Goal: Information Seeking & Learning: Learn about a topic

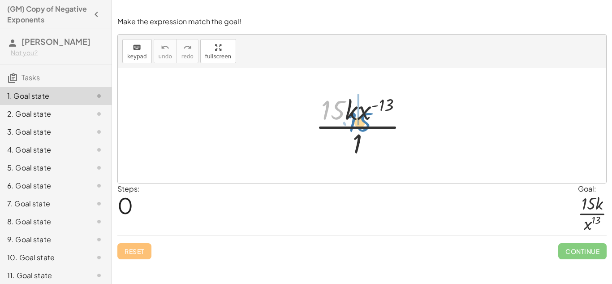
drag, startPoint x: 345, startPoint y: 105, endPoint x: 371, endPoint y: 117, distance: 28.5
click at [371, 117] on div at bounding box center [365, 125] width 109 height 69
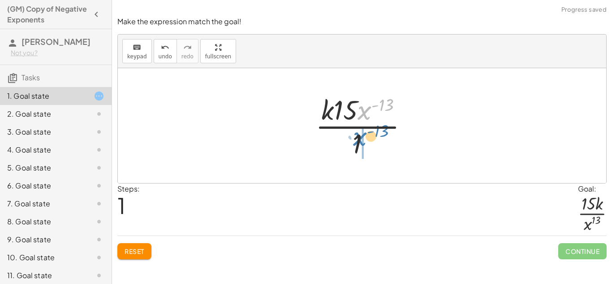
drag, startPoint x: 367, startPoint y: 112, endPoint x: 361, endPoint y: 137, distance: 25.8
click at [361, 137] on div at bounding box center [365, 125] width 109 height 69
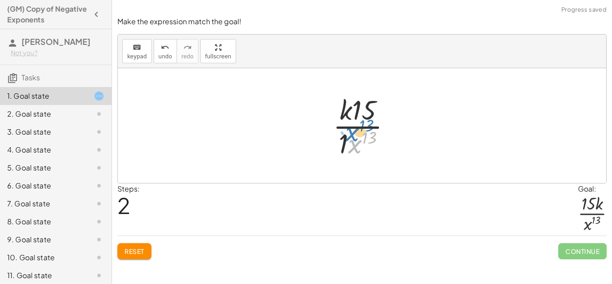
drag, startPoint x: 352, startPoint y: 142, endPoint x: 351, endPoint y: 137, distance: 4.6
click at [351, 137] on div at bounding box center [366, 125] width 74 height 69
drag, startPoint x: 345, startPoint y: 139, endPoint x: 355, endPoint y: 117, distance: 23.9
drag, startPoint x: 345, startPoint y: 105, endPoint x: 381, endPoint y: 114, distance: 37.0
drag, startPoint x: 376, startPoint y: 130, endPoint x: 363, endPoint y: 118, distance: 18.1
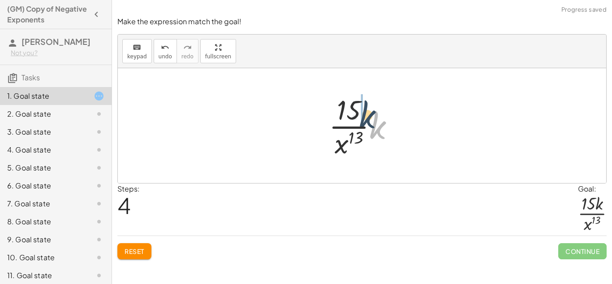
click at [363, 118] on div at bounding box center [366, 125] width 82 height 69
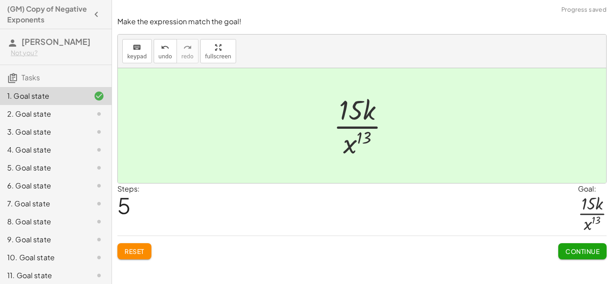
click at [572, 246] on button "Continue" at bounding box center [583, 251] width 48 height 16
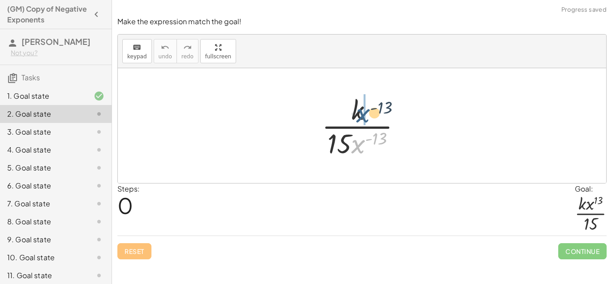
drag, startPoint x: 359, startPoint y: 144, endPoint x: 363, endPoint y: 112, distance: 33.0
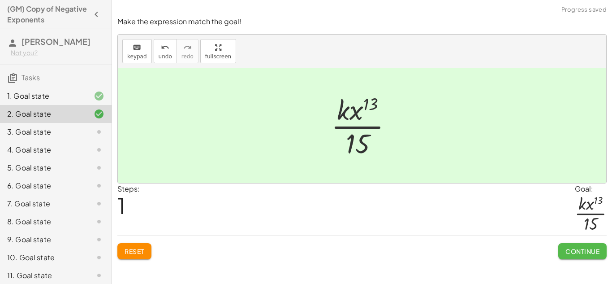
click at [569, 247] on span "Continue" at bounding box center [583, 251] width 34 height 8
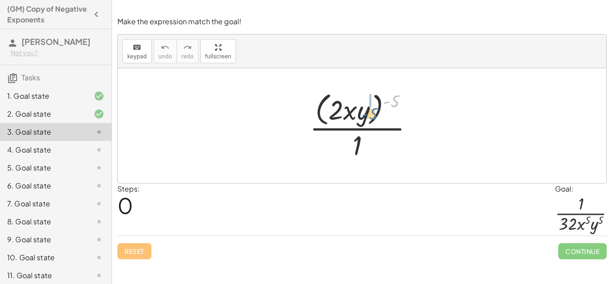
drag, startPoint x: 394, startPoint y: 102, endPoint x: 365, endPoint y: 113, distance: 30.4
click at [365, 113] on div at bounding box center [365, 125] width 120 height 73
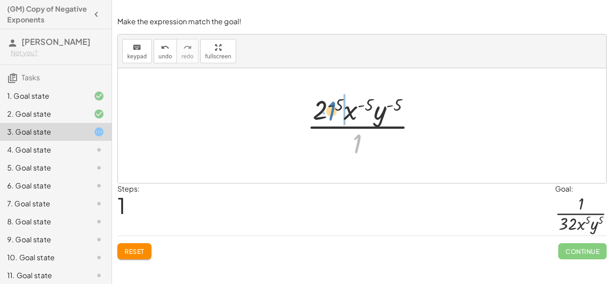
drag, startPoint x: 359, startPoint y: 141, endPoint x: 328, endPoint y: 108, distance: 45.4
click at [328, 108] on div at bounding box center [366, 125] width 126 height 69
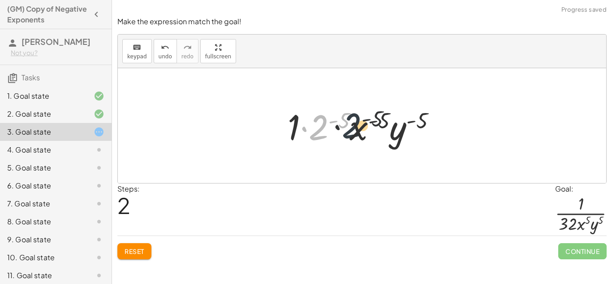
drag, startPoint x: 313, startPoint y: 129, endPoint x: 353, endPoint y: 127, distance: 40.4
click at [353, 127] on div at bounding box center [365, 126] width 165 height 46
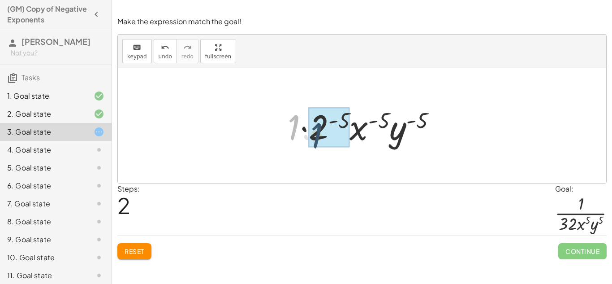
drag, startPoint x: 295, startPoint y: 120, endPoint x: 318, endPoint y: 128, distance: 24.2
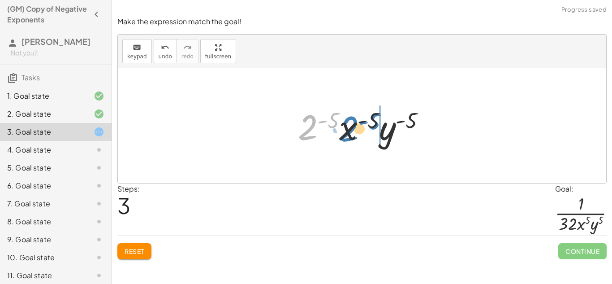
drag, startPoint x: 310, startPoint y: 126, endPoint x: 351, endPoint y: 127, distance: 41.3
click at [351, 127] on div at bounding box center [366, 126] width 144 height 46
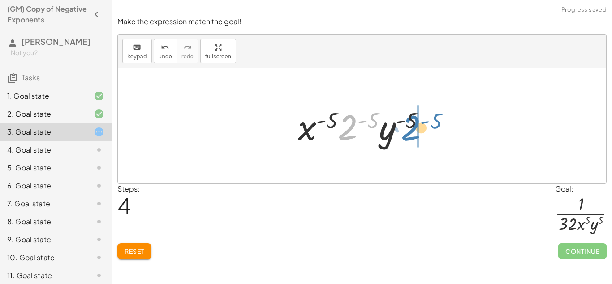
drag, startPoint x: 351, startPoint y: 127, endPoint x: 414, endPoint y: 126, distance: 62.3
click at [414, 126] on div at bounding box center [366, 126] width 144 height 46
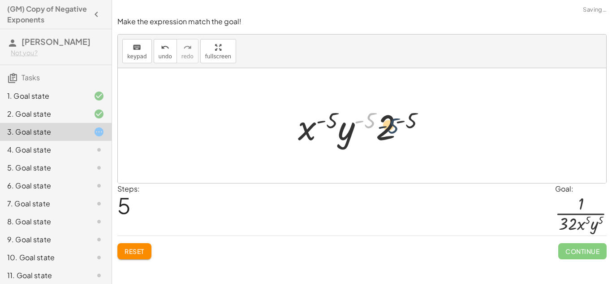
drag, startPoint x: 366, startPoint y: 120, endPoint x: 389, endPoint y: 126, distance: 24.0
click at [389, 126] on div at bounding box center [366, 126] width 144 height 46
drag, startPoint x: 327, startPoint y: 120, endPoint x: 394, endPoint y: 133, distance: 68.1
click at [394, 133] on div at bounding box center [366, 126] width 144 height 46
click at [147, 244] on button "Reset" at bounding box center [134, 251] width 34 height 16
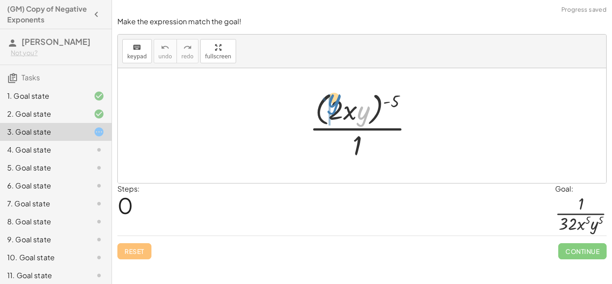
drag, startPoint x: 360, startPoint y: 119, endPoint x: 333, endPoint y: 108, distance: 29.4
click at [333, 108] on div at bounding box center [365, 125] width 120 height 73
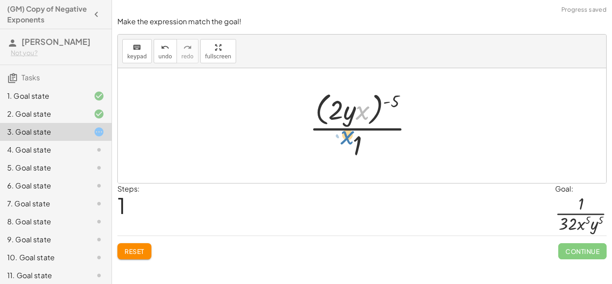
drag, startPoint x: 360, startPoint y: 116, endPoint x: 347, endPoint y: 145, distance: 32.5
click at [347, 145] on div at bounding box center [365, 125] width 120 height 73
click at [290, 175] on div at bounding box center [362, 125] width 489 height 115
drag, startPoint x: 355, startPoint y: 139, endPoint x: 333, endPoint y: 80, distance: 62.7
click at [333, 80] on div "· ( · 2 · x · y ) ( - 5 ) · 1 · 1 · ( · 2 · x · y ) ( - 5 ) · 1" at bounding box center [362, 125] width 489 height 115
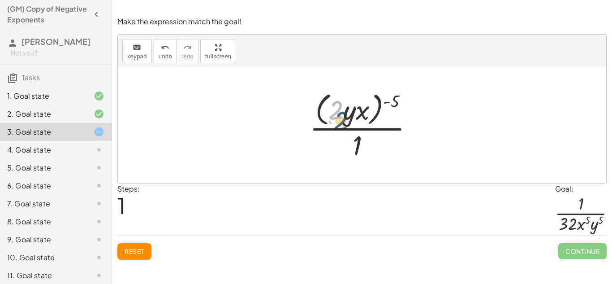
drag, startPoint x: 332, startPoint y: 107, endPoint x: 337, endPoint y: 118, distance: 12.2
click at [337, 118] on div at bounding box center [365, 125] width 120 height 73
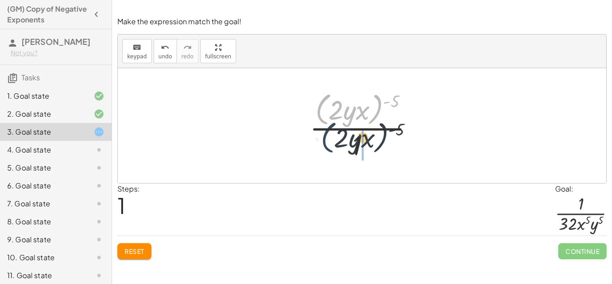
drag, startPoint x: 322, startPoint y: 107, endPoint x: 327, endPoint y: 136, distance: 29.6
click at [327, 136] on div at bounding box center [365, 125] width 120 height 73
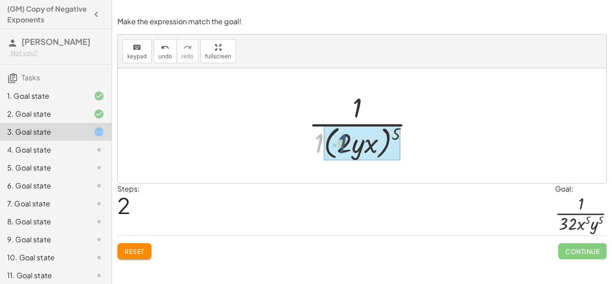
drag, startPoint x: 316, startPoint y: 138, endPoint x: 342, endPoint y: 139, distance: 25.2
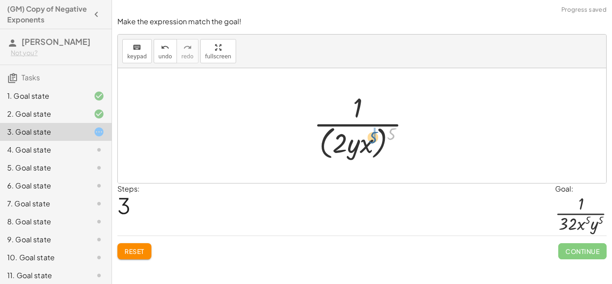
drag, startPoint x: 394, startPoint y: 136, endPoint x: 375, endPoint y: 140, distance: 19.2
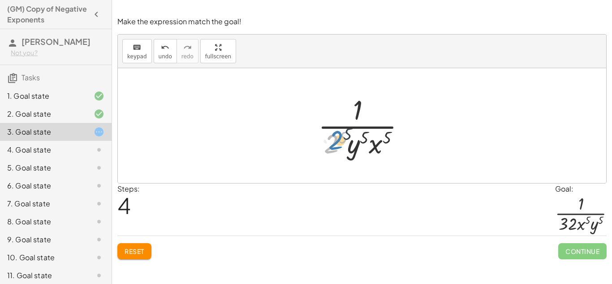
drag, startPoint x: 336, startPoint y: 141, endPoint x: 341, endPoint y: 138, distance: 6.5
click at [341, 138] on div at bounding box center [366, 125] width 104 height 69
drag, startPoint x: 342, startPoint y: 137, endPoint x: 334, endPoint y: 140, distance: 9.7
drag, startPoint x: 379, startPoint y: 145, endPoint x: 351, endPoint y: 143, distance: 27.4
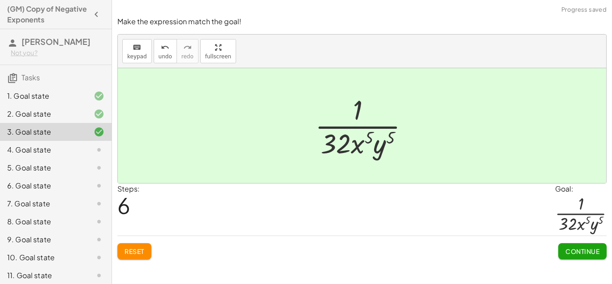
click at [585, 250] on span "Continue" at bounding box center [583, 251] width 34 height 8
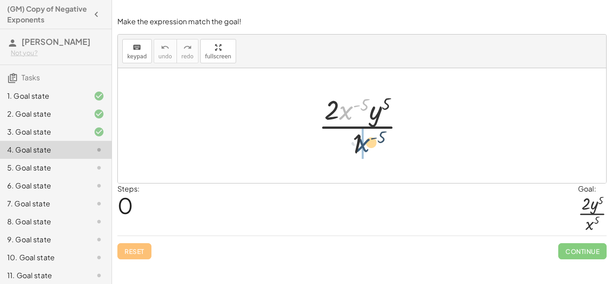
drag, startPoint x: 354, startPoint y: 121, endPoint x: 360, endPoint y: 144, distance: 23.7
click at [360, 144] on div at bounding box center [365, 125] width 102 height 69
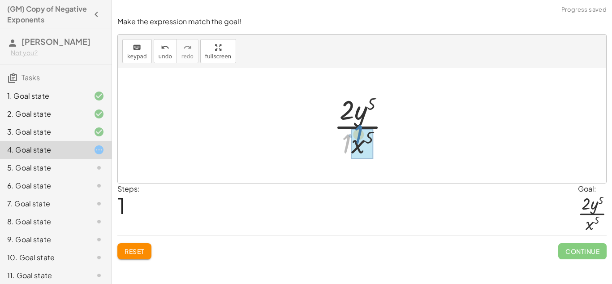
drag, startPoint x: 345, startPoint y: 143, endPoint x: 358, endPoint y: 134, distance: 16.1
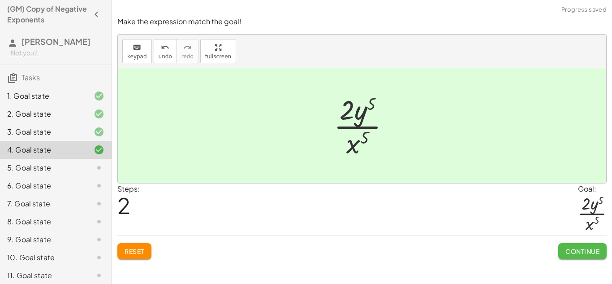
click at [559, 248] on button "Continue" at bounding box center [583, 251] width 48 height 16
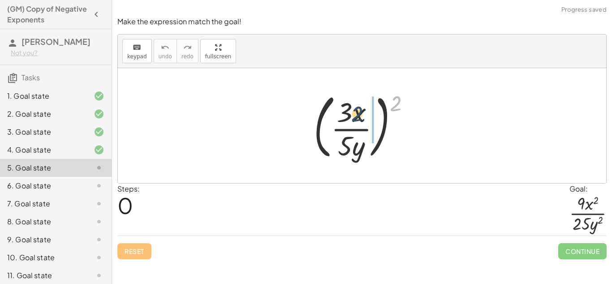
drag, startPoint x: 396, startPoint y: 107, endPoint x: 355, endPoint y: 118, distance: 42.3
click at [355, 118] on div at bounding box center [365, 125] width 113 height 74
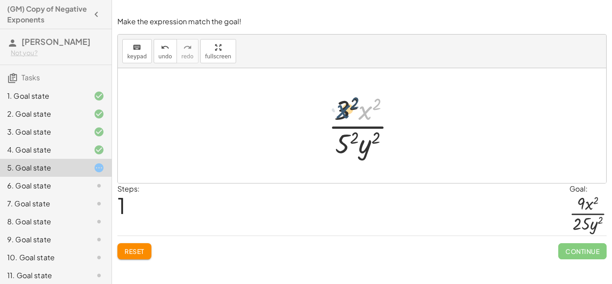
drag, startPoint x: 369, startPoint y: 115, endPoint x: 345, endPoint y: 114, distance: 24.2
click at [345, 114] on div at bounding box center [365, 125] width 83 height 69
drag, startPoint x: 344, startPoint y: 112, endPoint x: 371, endPoint y: 108, distance: 27.1
click at [371, 108] on div at bounding box center [365, 125] width 83 height 69
drag, startPoint x: 355, startPoint y: 104, endPoint x: 338, endPoint y: 108, distance: 17.5
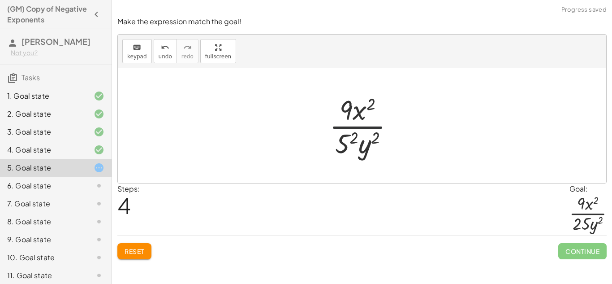
click at [370, 131] on div at bounding box center [365, 125] width 81 height 69
drag, startPoint x: 355, startPoint y: 137, endPoint x: 343, endPoint y: 142, distance: 13.2
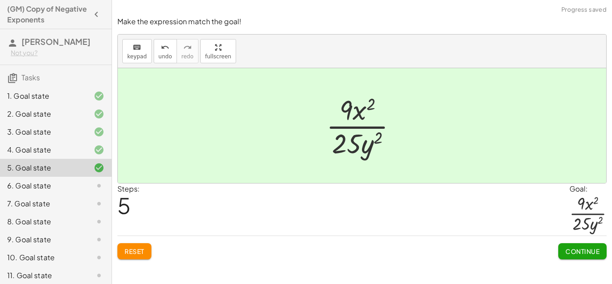
click at [564, 256] on button "Continue" at bounding box center [583, 251] width 48 height 16
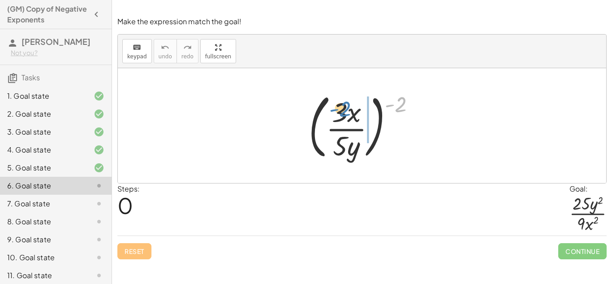
drag, startPoint x: 397, startPoint y: 108, endPoint x: 345, endPoint y: 116, distance: 52.6
click at [345, 116] on div at bounding box center [365, 125] width 123 height 74
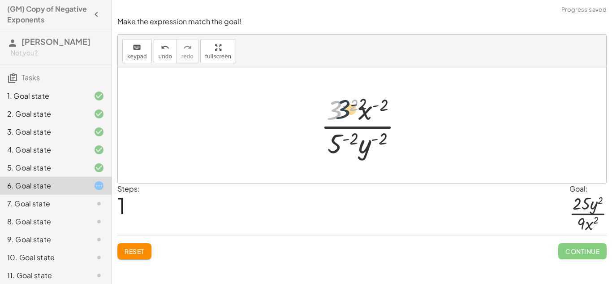
drag, startPoint x: 335, startPoint y: 109, endPoint x: 345, endPoint y: 108, distance: 9.5
click at [345, 108] on div at bounding box center [365, 125] width 98 height 69
drag, startPoint x: 352, startPoint y: 108, endPoint x: 337, endPoint y: 113, distance: 15.8
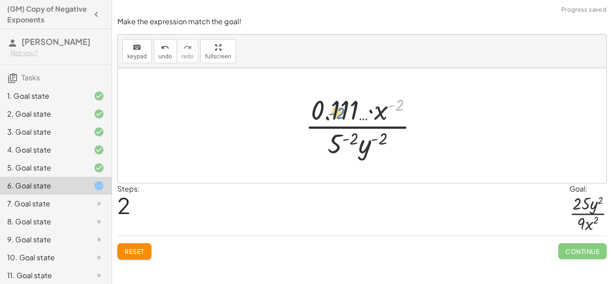
drag, startPoint x: 399, startPoint y: 107, endPoint x: 339, endPoint y: 115, distance: 61.1
click at [339, 115] on div at bounding box center [366, 125] width 130 height 69
drag, startPoint x: 343, startPoint y: 117, endPoint x: 330, endPoint y: 122, distance: 13.7
click at [330, 122] on div at bounding box center [366, 125] width 130 height 69
drag, startPoint x: 338, startPoint y: 137, endPoint x: 326, endPoint y: 115, distance: 25.5
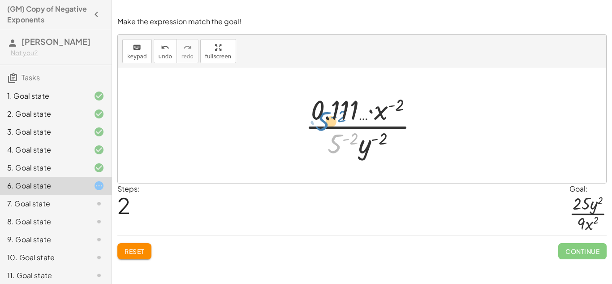
click at [326, 115] on div at bounding box center [366, 125] width 130 height 69
drag, startPoint x: 383, startPoint y: 137, endPoint x: 354, endPoint y: 136, distance: 29.2
click at [354, 136] on div at bounding box center [366, 125] width 130 height 69
drag, startPoint x: 342, startPoint y: 109, endPoint x: 342, endPoint y: 117, distance: 8.1
click at [342, 117] on div at bounding box center [366, 125] width 130 height 69
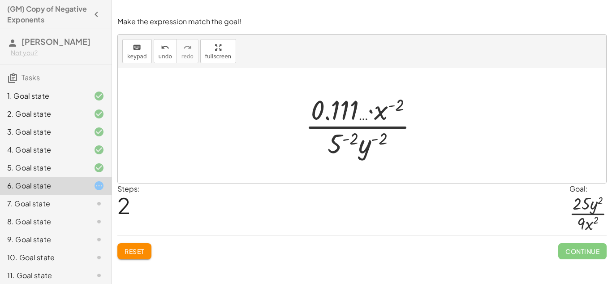
click at [139, 244] on button "Reset" at bounding box center [134, 251] width 34 height 16
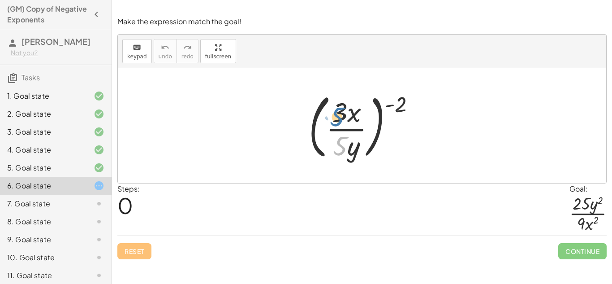
drag, startPoint x: 341, startPoint y: 144, endPoint x: 338, endPoint y: 114, distance: 29.8
click at [338, 114] on div at bounding box center [365, 125] width 123 height 74
drag, startPoint x: 343, startPoint y: 116, endPoint x: 347, endPoint y: 142, distance: 26.2
click at [347, 142] on div at bounding box center [365, 125] width 123 height 74
drag, startPoint x: 397, startPoint y: 103, endPoint x: 340, endPoint y: 111, distance: 58.0
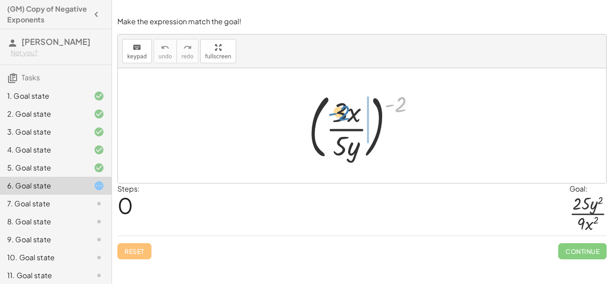
click at [340, 111] on div at bounding box center [365, 125] width 123 height 74
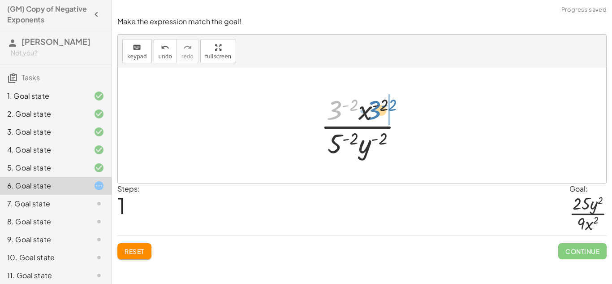
drag, startPoint x: 334, startPoint y: 107, endPoint x: 373, endPoint y: 108, distance: 39.0
click at [373, 108] on div at bounding box center [365, 125] width 98 height 69
drag, startPoint x: 382, startPoint y: 108, endPoint x: 348, endPoint y: 105, distance: 33.7
click at [348, 105] on div at bounding box center [365, 125] width 98 height 69
drag, startPoint x: 383, startPoint y: 107, endPoint x: 368, endPoint y: 110, distance: 14.8
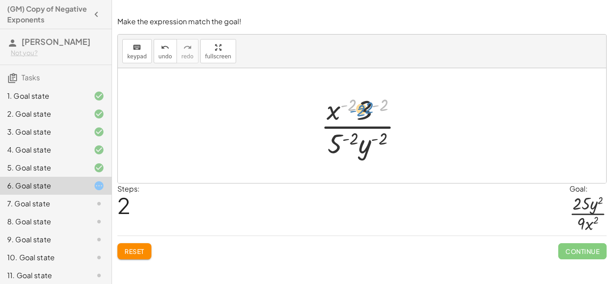
click at [368, 110] on div at bounding box center [365, 125] width 98 height 69
drag, startPoint x: 384, startPoint y: 107, endPoint x: 368, endPoint y: 112, distance: 16.0
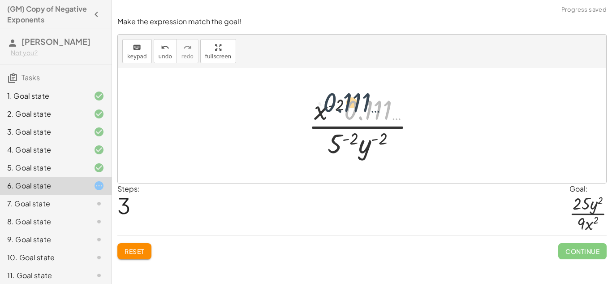
drag, startPoint x: 368, startPoint y: 112, endPoint x: 346, endPoint y: 104, distance: 24.1
click at [346, 104] on div at bounding box center [365, 125] width 123 height 69
drag, startPoint x: 339, startPoint y: 102, endPoint x: 358, endPoint y: 109, distance: 20.0
click at [358, 109] on div at bounding box center [365, 125] width 123 height 69
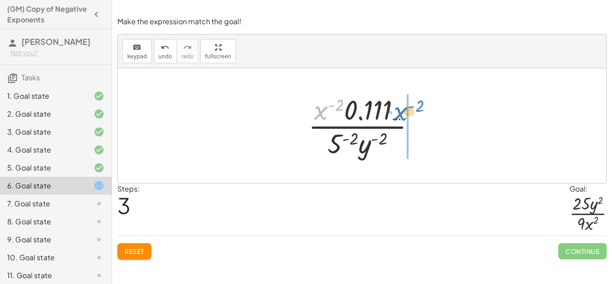
drag, startPoint x: 316, startPoint y: 120, endPoint x: 396, endPoint y: 121, distance: 79.4
click at [396, 121] on div at bounding box center [365, 125] width 123 height 69
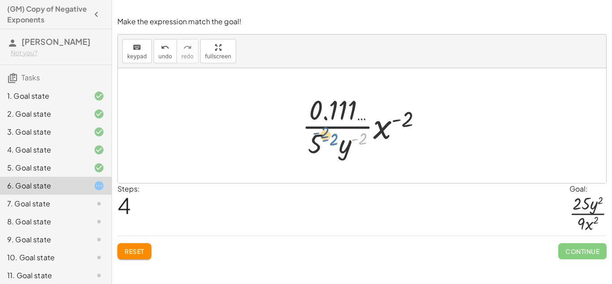
drag, startPoint x: 360, startPoint y: 139, endPoint x: 330, endPoint y: 140, distance: 29.6
click at [330, 140] on div at bounding box center [366, 125] width 136 height 69
drag, startPoint x: 330, startPoint y: 139, endPoint x: 334, endPoint y: 124, distance: 16.2
click at [334, 124] on div at bounding box center [366, 125] width 136 height 69
click at [136, 249] on span "Reset" at bounding box center [135, 251] width 20 height 8
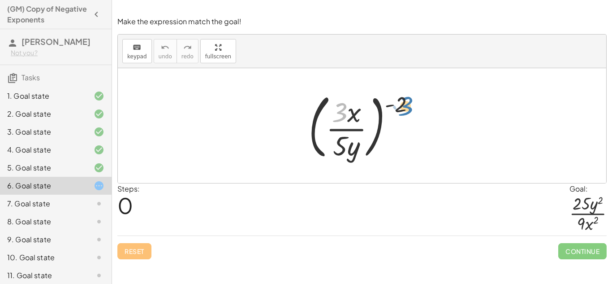
drag, startPoint x: 342, startPoint y: 108, endPoint x: 406, endPoint y: 102, distance: 64.4
click at [406, 102] on div at bounding box center [365, 125] width 123 height 74
drag, startPoint x: 405, startPoint y: 103, endPoint x: 345, endPoint y: 113, distance: 60.8
click at [345, 113] on div at bounding box center [365, 125] width 123 height 74
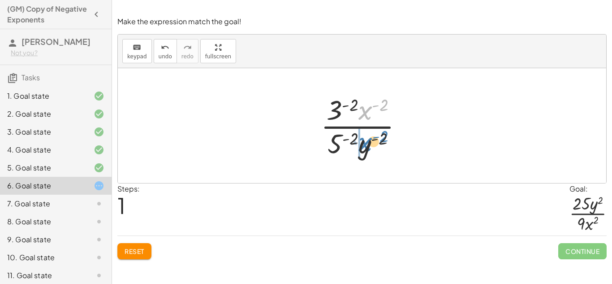
drag, startPoint x: 365, startPoint y: 107, endPoint x: 362, endPoint y: 139, distance: 32.0
click at [362, 139] on div at bounding box center [365, 125] width 98 height 69
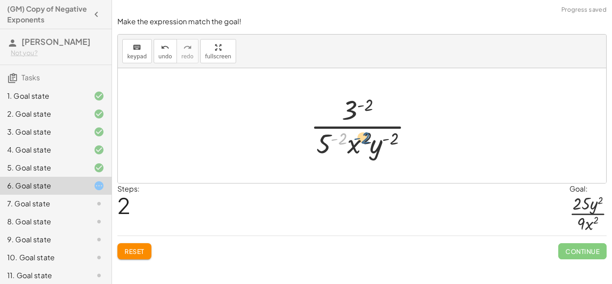
drag, startPoint x: 342, startPoint y: 138, endPoint x: 365, endPoint y: 137, distance: 23.3
click at [365, 137] on div at bounding box center [365, 125] width 119 height 69
drag, startPoint x: 366, startPoint y: 110, endPoint x: 349, endPoint y: 117, distance: 18.1
click at [349, 117] on div at bounding box center [365, 125] width 119 height 69
drag, startPoint x: 369, startPoint y: 104, endPoint x: 351, endPoint y: 111, distance: 19.2
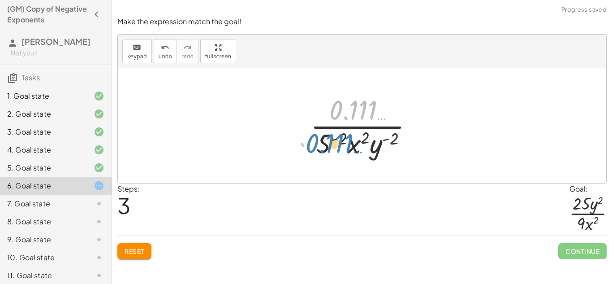
drag, startPoint x: 379, startPoint y: 115, endPoint x: 356, endPoint y: 148, distance: 39.9
click at [356, 148] on div at bounding box center [365, 125] width 119 height 69
